Goal: Information Seeking & Learning: Learn about a topic

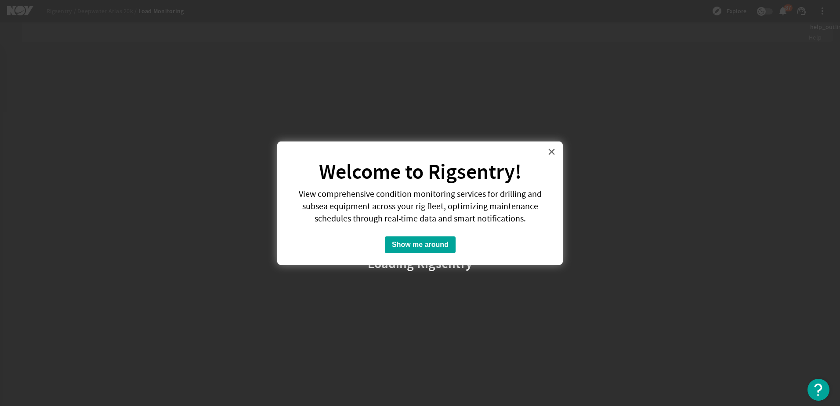
click at [552, 153] on button "×" at bounding box center [552, 152] width 8 height 14
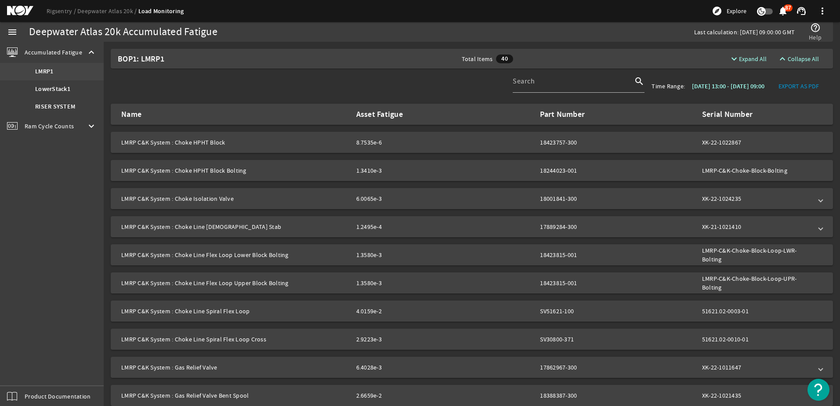
click at [47, 70] on b "LMRP1" at bounding box center [44, 71] width 18 height 9
click at [180, 143] on mat-panel-title "LMRP C&K System : Choke HPHT Block" at bounding box center [235, 142] width 228 height 9
click at [60, 127] on span "Ram Cycle Counts" at bounding box center [49, 126] width 49 height 9
click at [51, 93] on b "LowerStack1" at bounding box center [52, 92] width 35 height 9
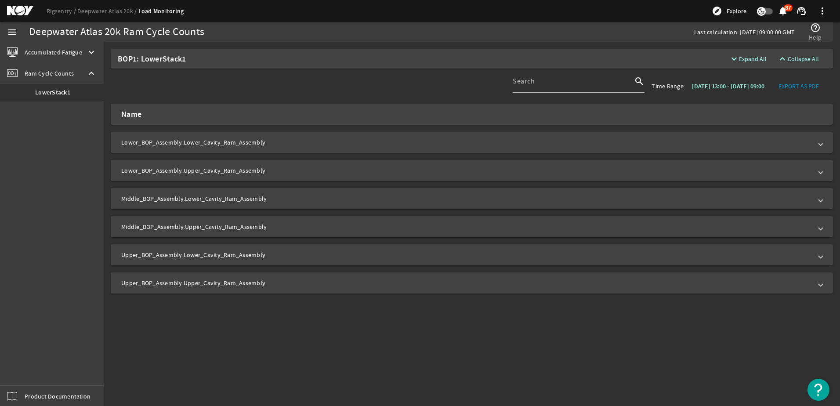
click at [181, 284] on mat-panel-title "Upper_BOP_Assembly.Upper_Cavity_Ram_Assembly" at bounding box center [466, 283] width 691 height 9
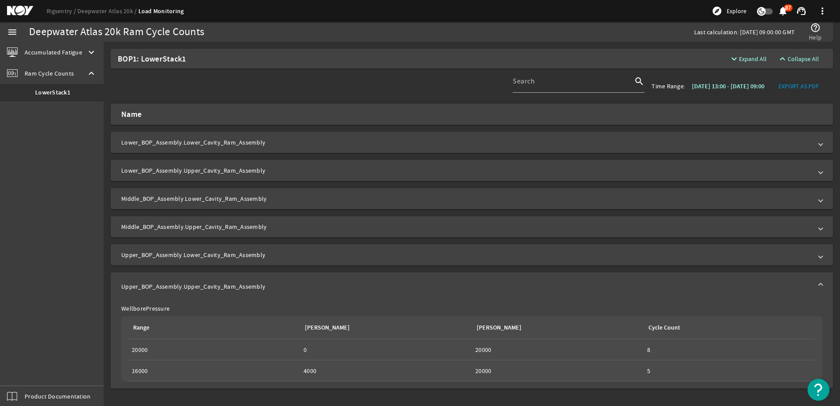
scroll to position [5, 0]
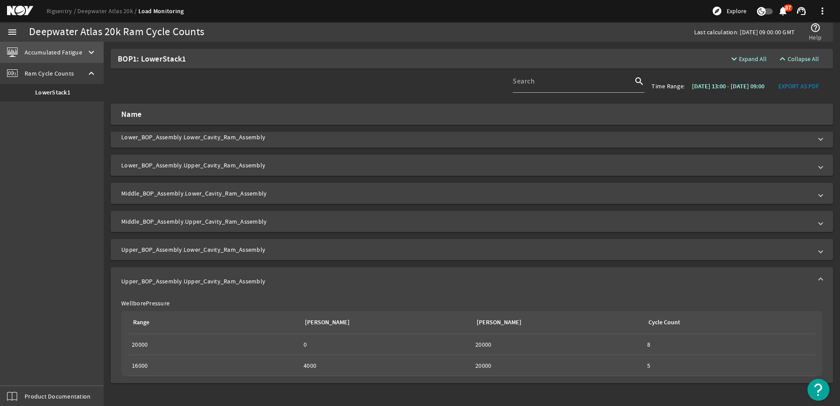
click at [49, 53] on span "Accumulated Fatigue" at bounding box center [54, 52] width 58 height 9
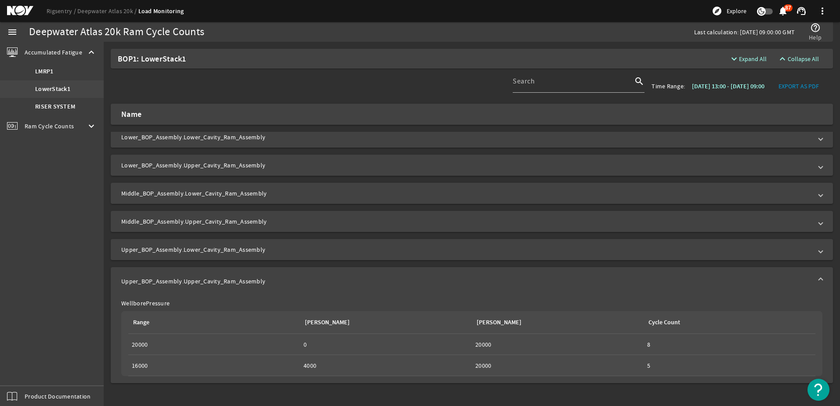
click at [51, 90] on b "LowerStack1" at bounding box center [52, 89] width 35 height 9
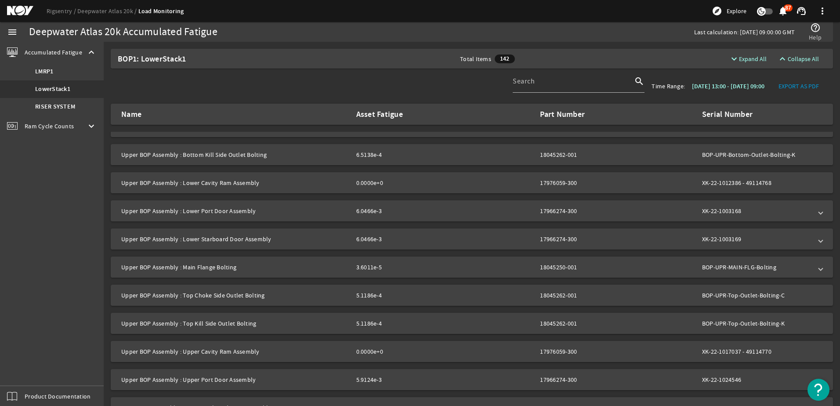
scroll to position [1187, 0]
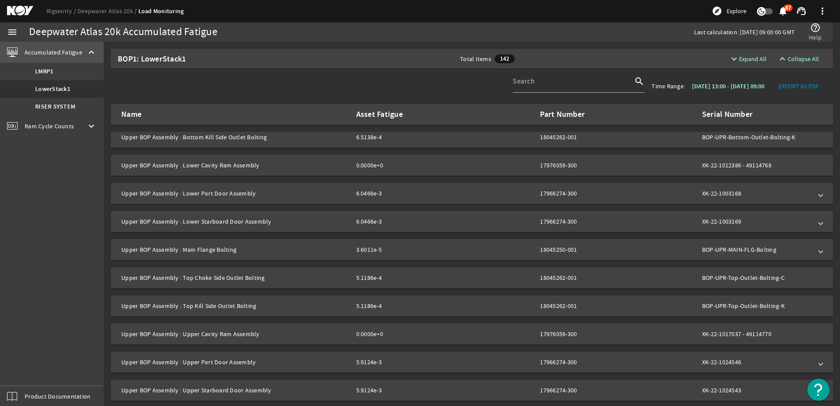
click at [53, 52] on span "Accumulated Fatigue" at bounding box center [54, 52] width 58 height 9
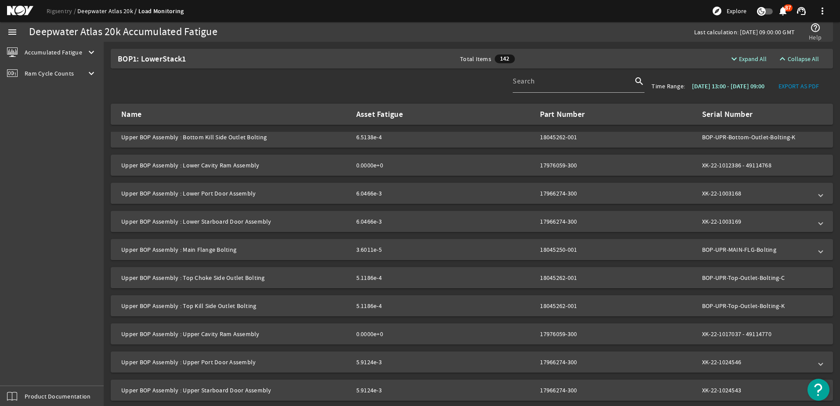
click at [110, 10] on link "Deepwater Atlas 20k" at bounding box center [107, 11] width 61 height 8
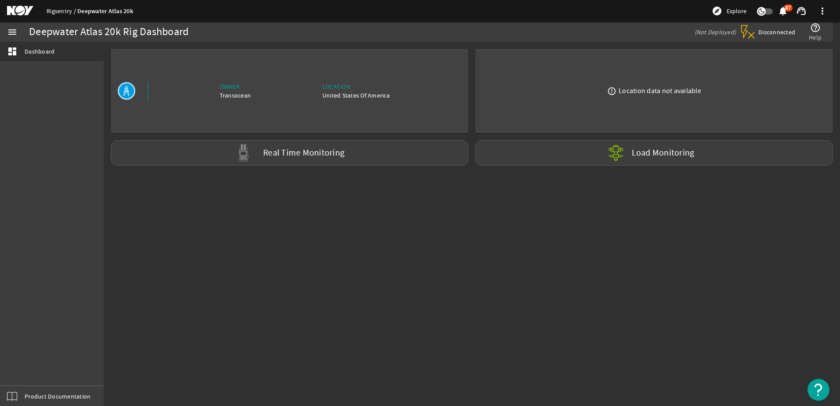
click at [59, 13] on link "Rigsentry" at bounding box center [62, 11] width 31 height 8
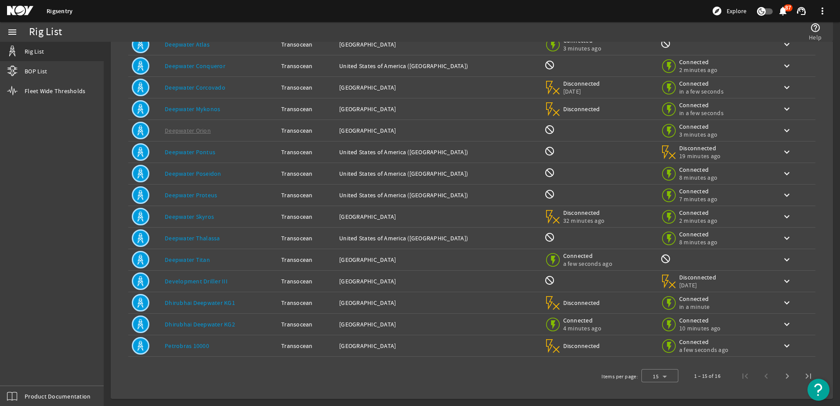
scroll to position [37, 0]
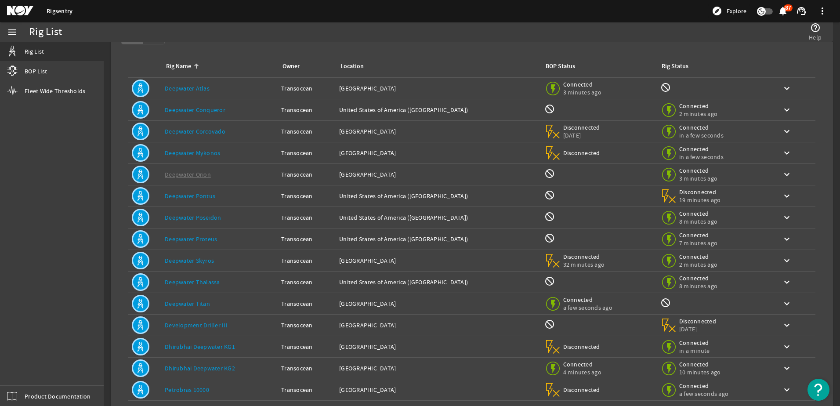
click at [187, 304] on link "Deepwater Titan" at bounding box center [187, 304] width 45 height 8
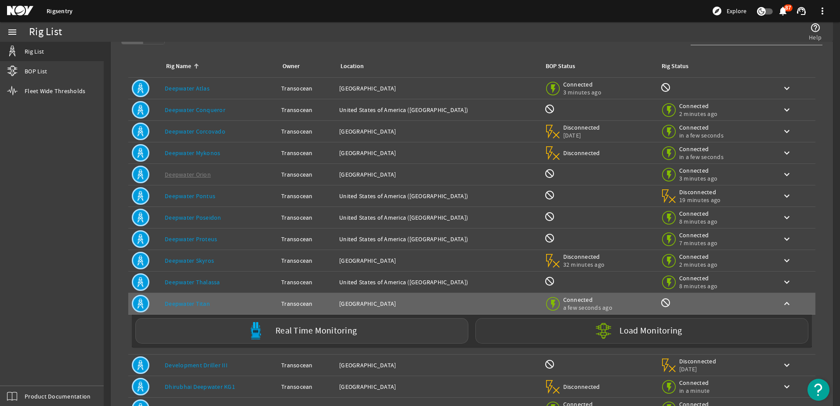
click at [648, 333] on label "Load Monitoring" at bounding box center [651, 331] width 63 height 9
